Goal: Task Accomplishment & Management: Use online tool/utility

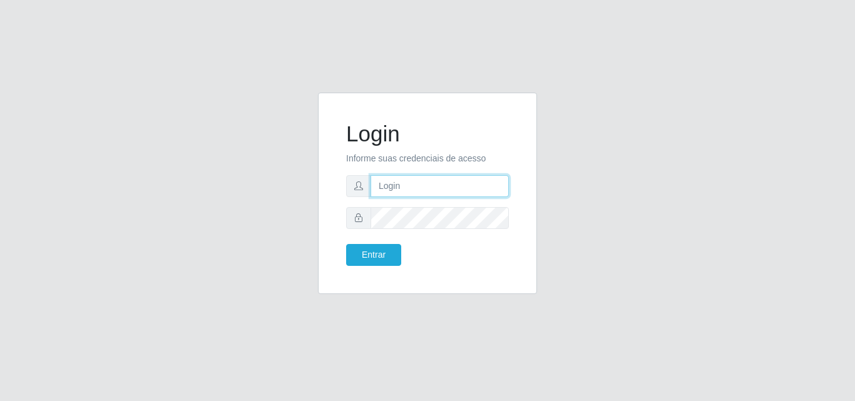
type input "[PERSON_NAME]"
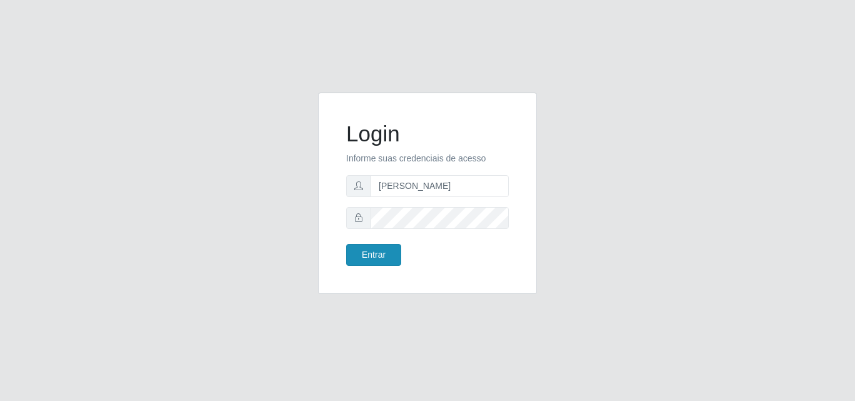
drag, startPoint x: 354, startPoint y: 267, endPoint x: 355, endPoint y: 257, distance: 9.5
click at [355, 260] on div "Login Informe suas credenciais de acesso [PERSON_NAME] Entrar" at bounding box center [427, 193] width 188 height 170
click at [354, 255] on button "Entrar" at bounding box center [373, 255] width 55 height 22
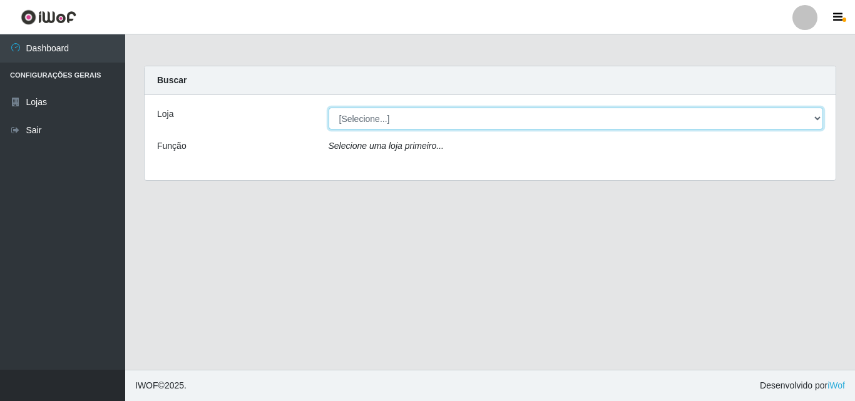
click at [474, 117] on select "[Selecione...] Supermercado [GEOGRAPHIC_DATA]" at bounding box center [575, 119] width 495 height 22
select select "166"
click at [328, 108] on select "[Selecione...] Supermercado [GEOGRAPHIC_DATA]" at bounding box center [575, 119] width 495 height 22
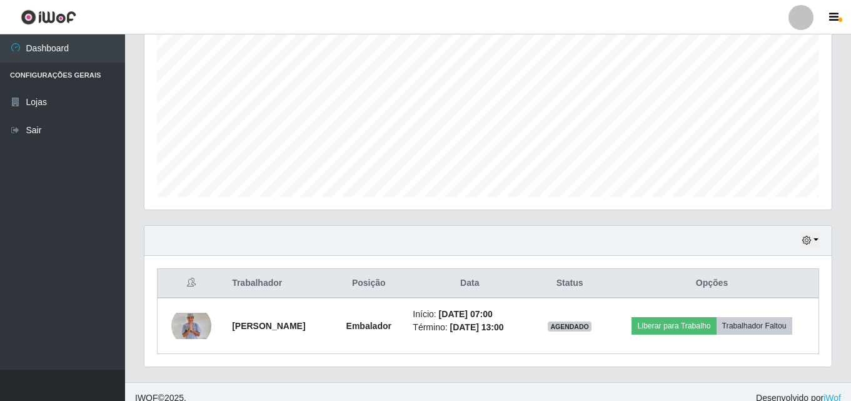
scroll to position [263, 0]
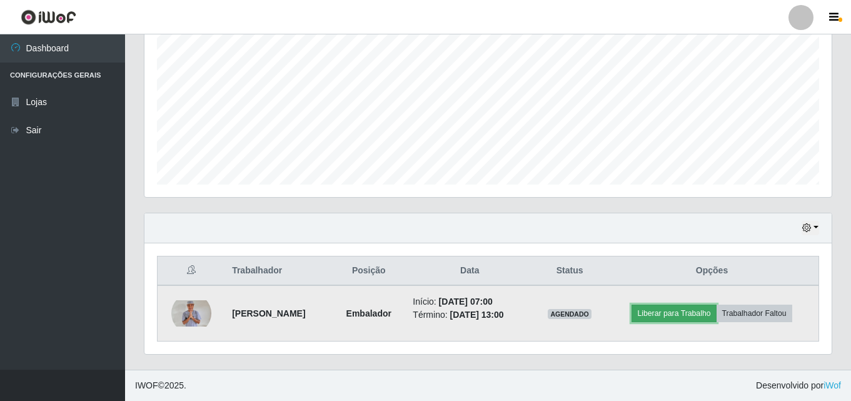
click at [696, 316] on button "Liberar para Trabalho" at bounding box center [674, 314] width 84 height 18
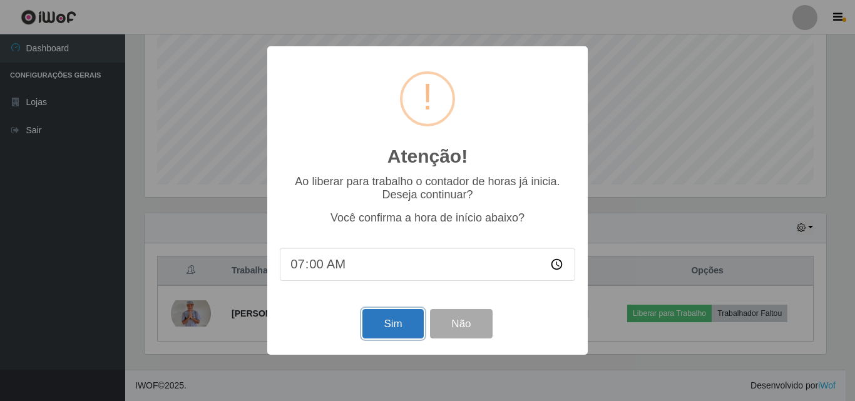
click at [380, 318] on button "Sim" at bounding box center [392, 323] width 61 height 29
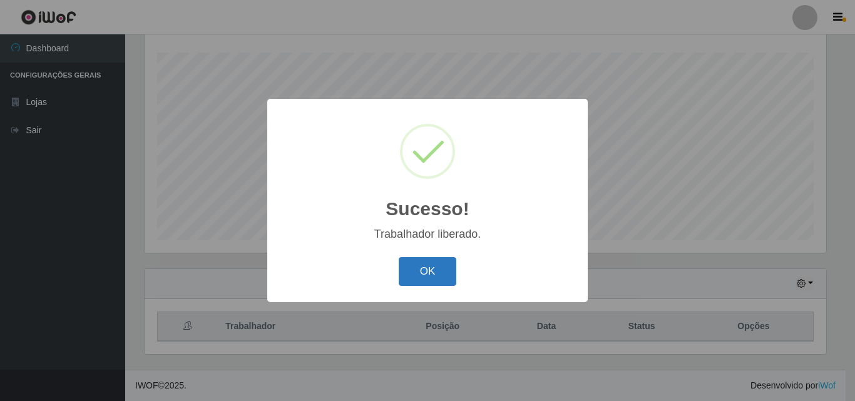
click at [439, 269] on button "OK" at bounding box center [428, 271] width 58 height 29
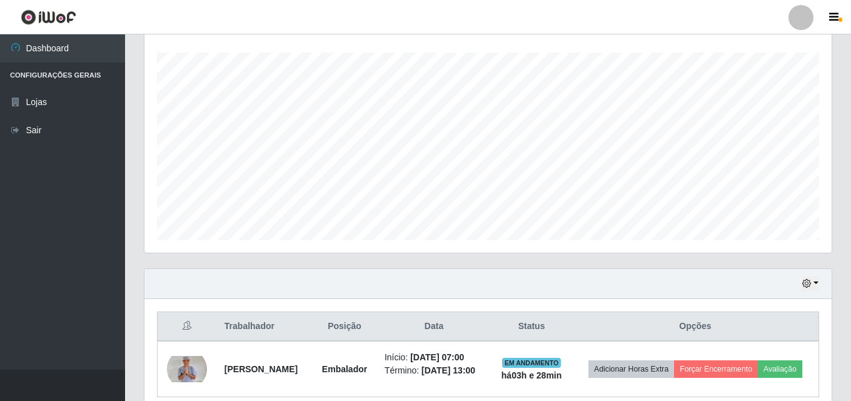
scroll to position [272, 0]
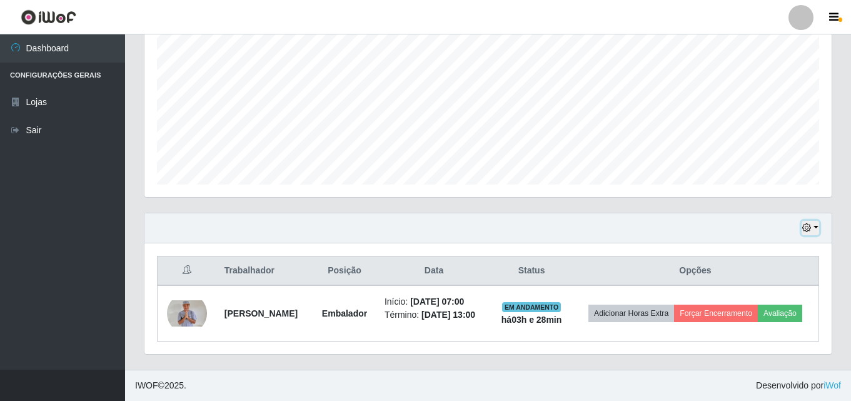
click at [805, 223] on icon "button" at bounding box center [807, 227] width 9 height 9
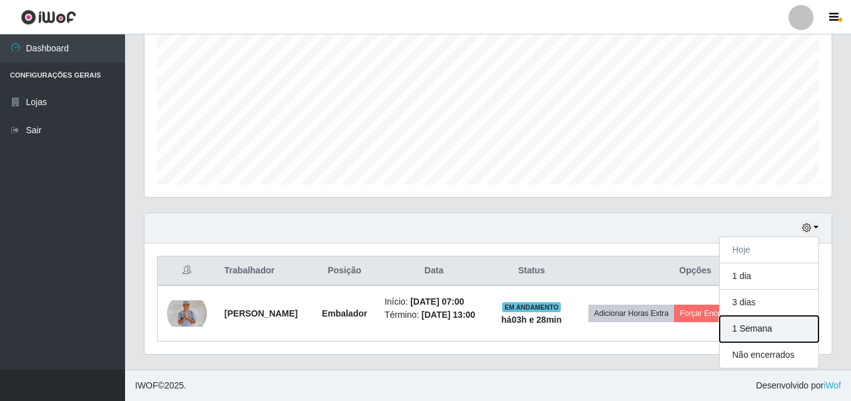
click at [769, 321] on button "1 Semana" at bounding box center [769, 329] width 99 height 26
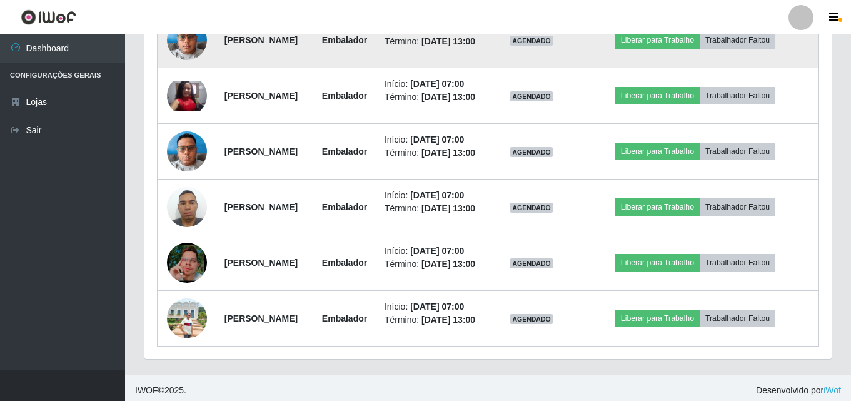
scroll to position [710, 0]
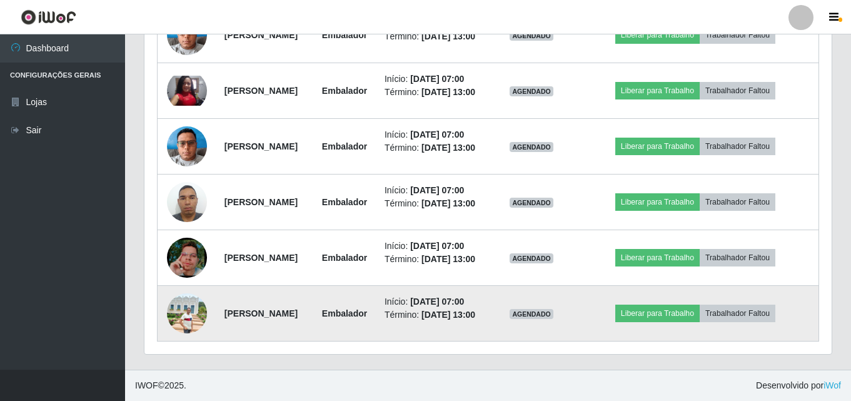
click at [175, 326] on img at bounding box center [187, 313] width 40 height 40
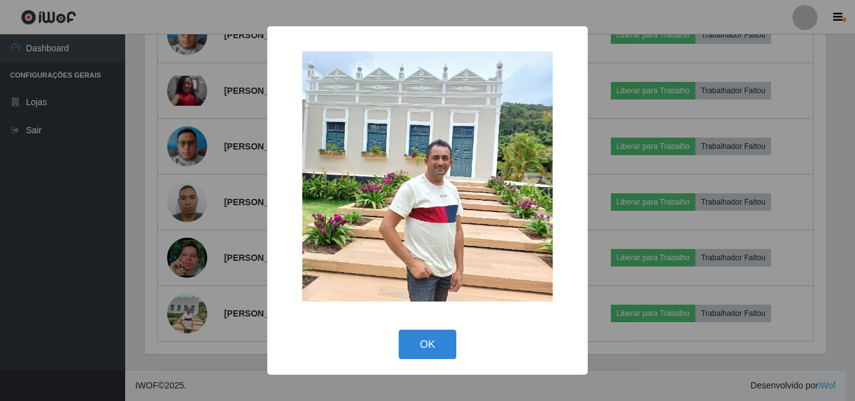
click at [147, 299] on div "× OK Cancel" at bounding box center [427, 200] width 855 height 401
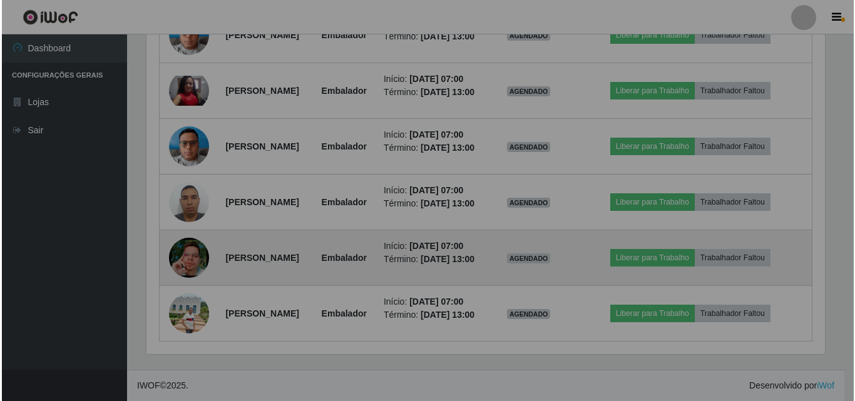
scroll to position [260, 688]
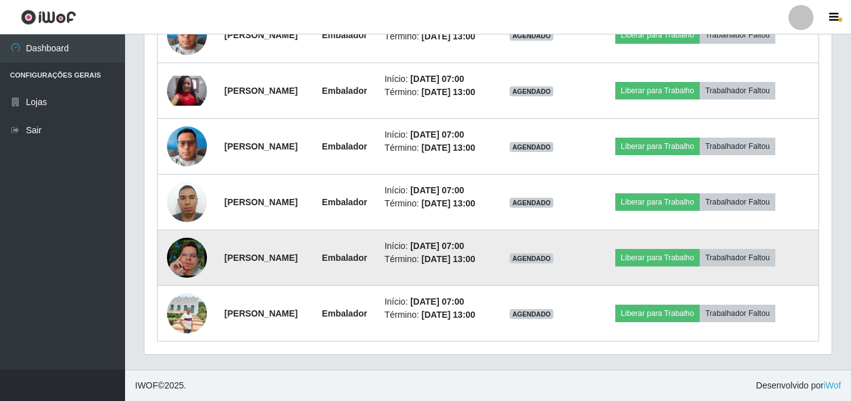
click at [189, 255] on img at bounding box center [187, 257] width 40 height 71
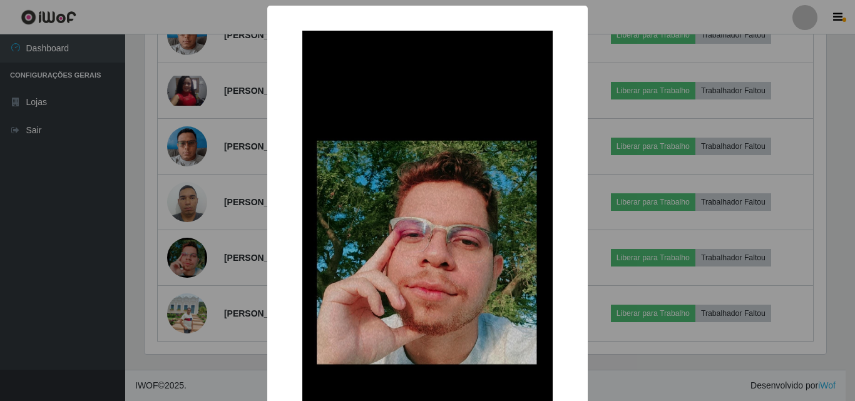
click at [93, 218] on div "× OK Cancel" at bounding box center [427, 200] width 855 height 401
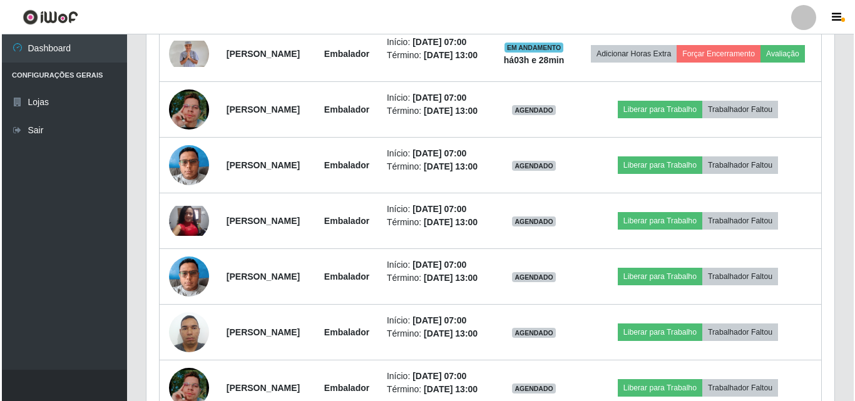
scroll to position [460, 0]
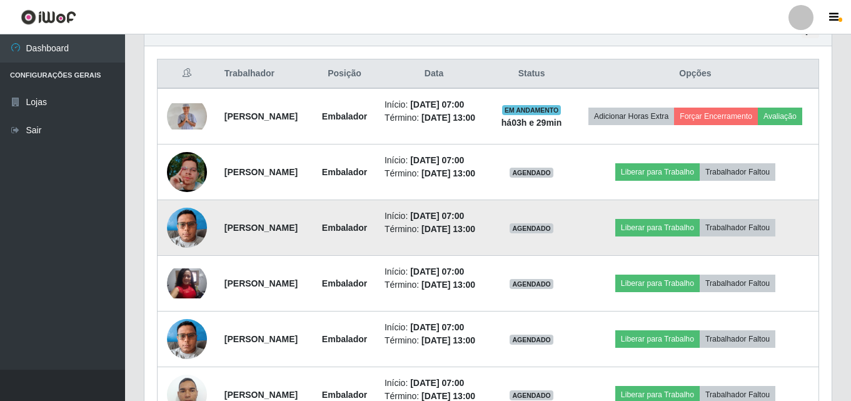
click at [185, 249] on img at bounding box center [187, 227] width 40 height 53
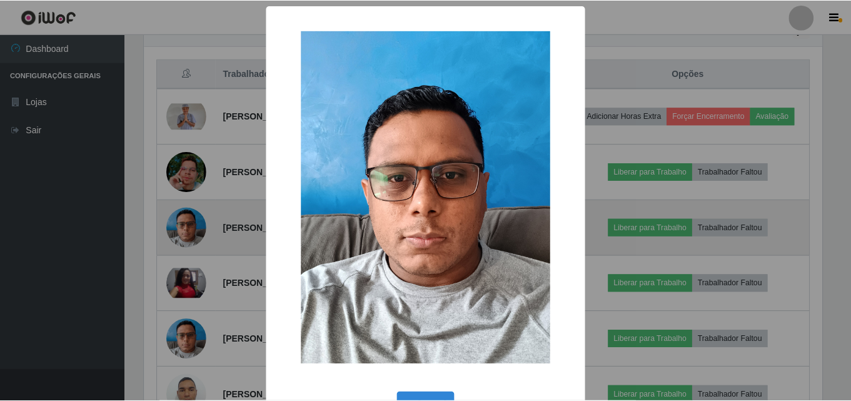
scroll to position [260, 681]
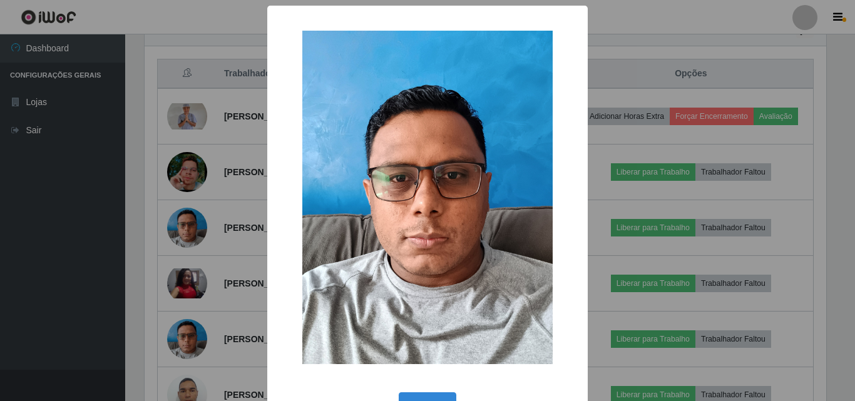
click at [128, 206] on div "× OK Cancel" at bounding box center [427, 200] width 855 height 401
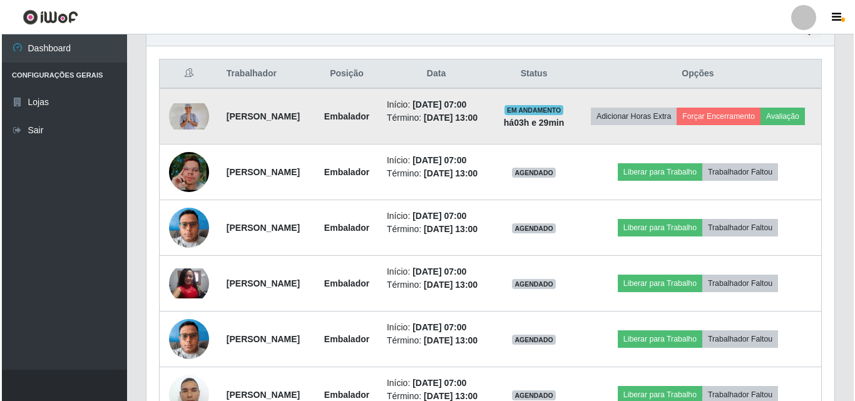
scroll to position [260, 688]
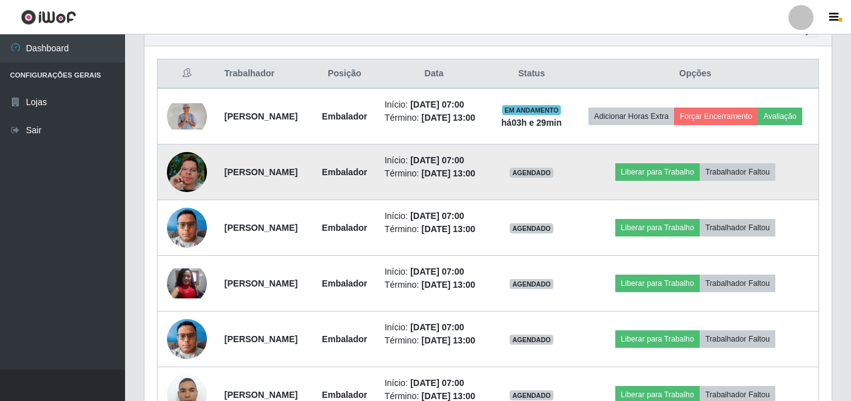
click at [188, 188] on img at bounding box center [187, 171] width 40 height 71
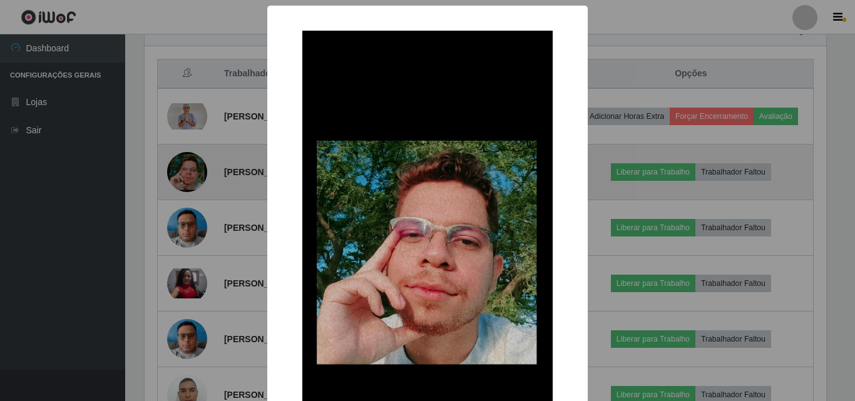
scroll to position [0, 0]
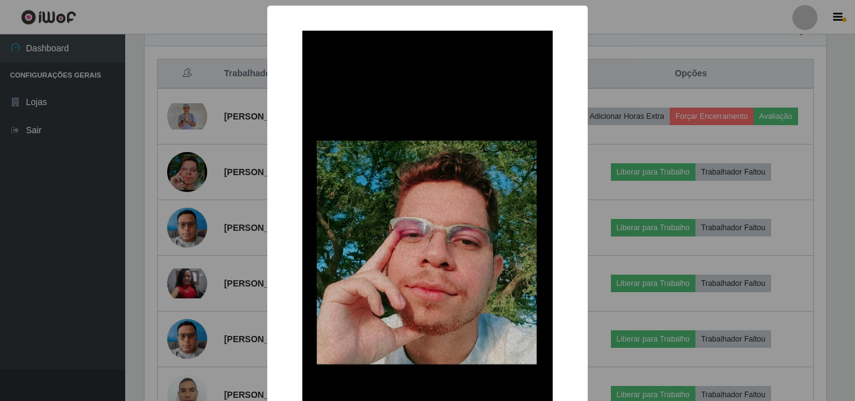
click at [128, 185] on div "× OK Cancel" at bounding box center [427, 200] width 855 height 401
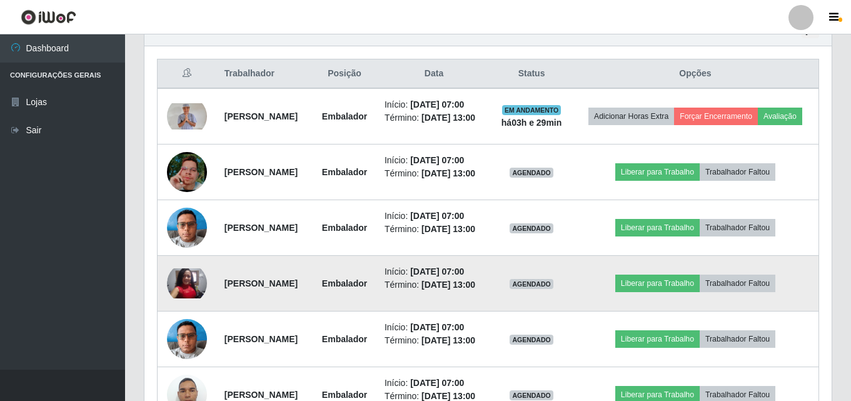
click at [177, 298] on img at bounding box center [187, 283] width 40 height 30
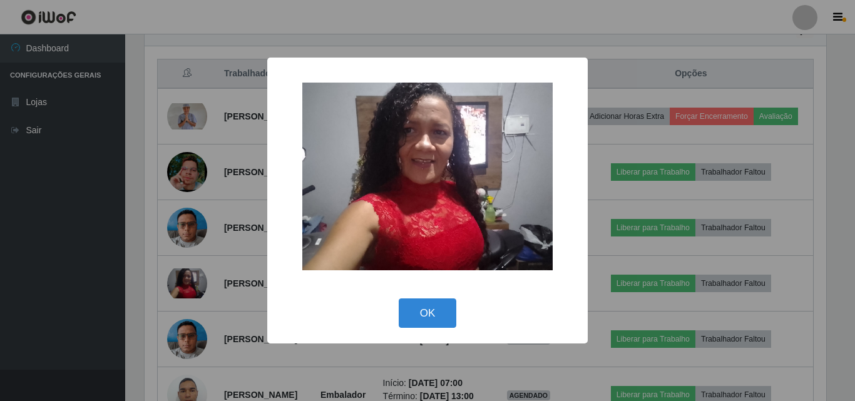
click at [131, 287] on div "× OK Cancel" at bounding box center [427, 200] width 855 height 401
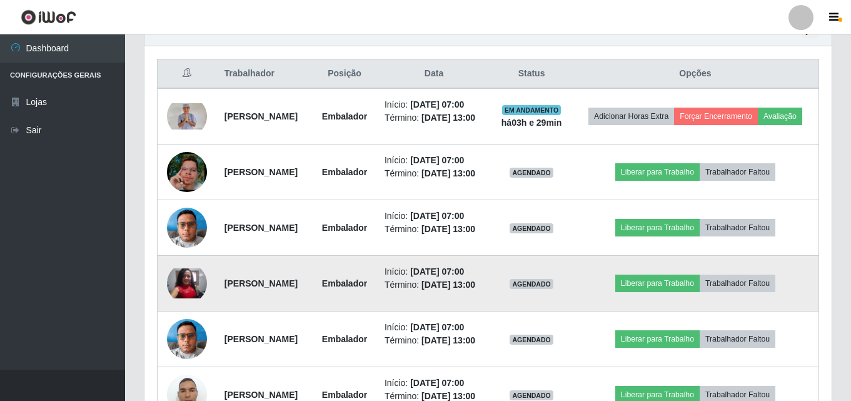
click at [178, 298] on img at bounding box center [187, 283] width 40 height 30
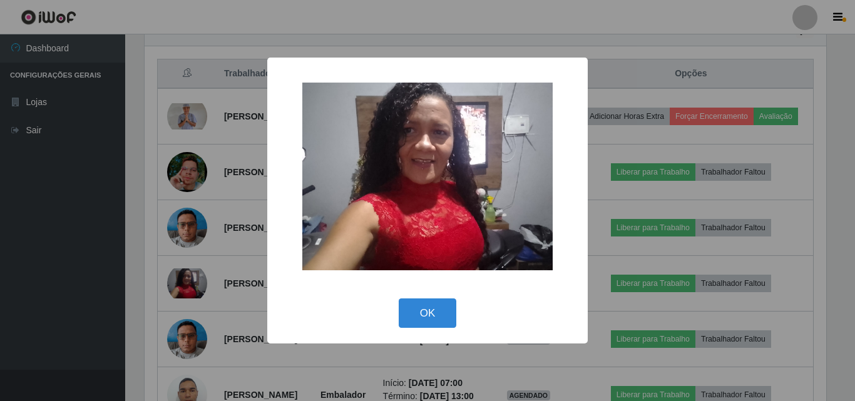
click at [126, 287] on div "× OK Cancel" at bounding box center [427, 200] width 855 height 401
